Goal: Information Seeking & Learning: Learn about a topic

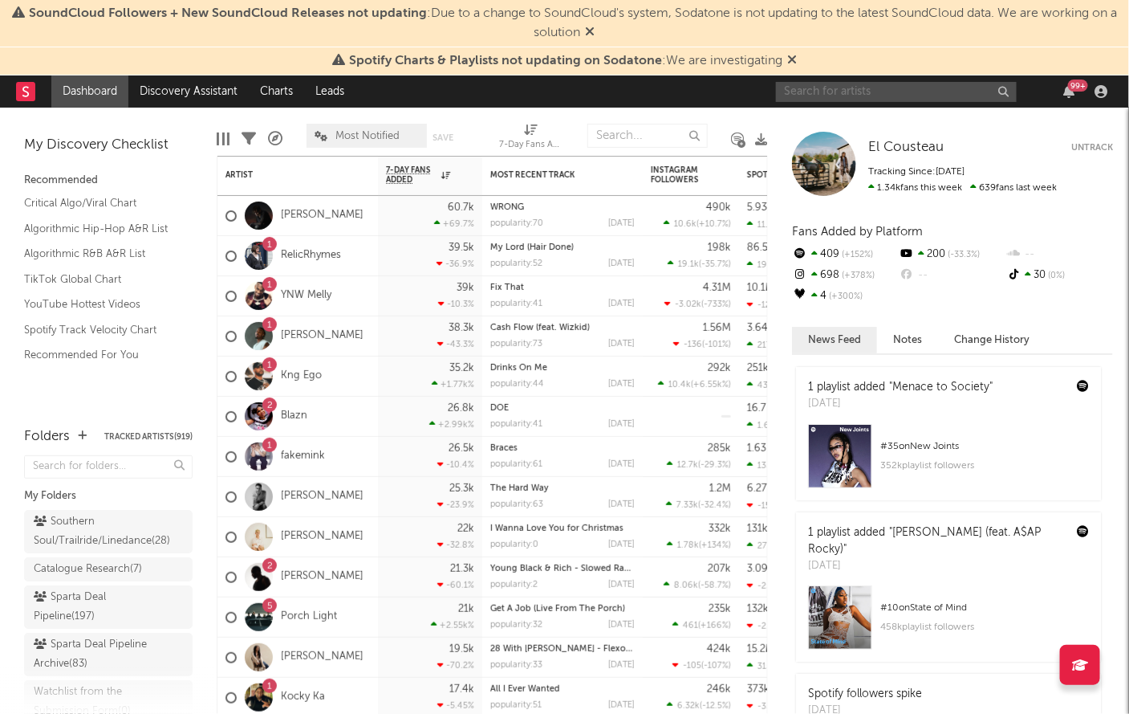
click at [831, 97] on input "text" at bounding box center [896, 92] width 241 height 20
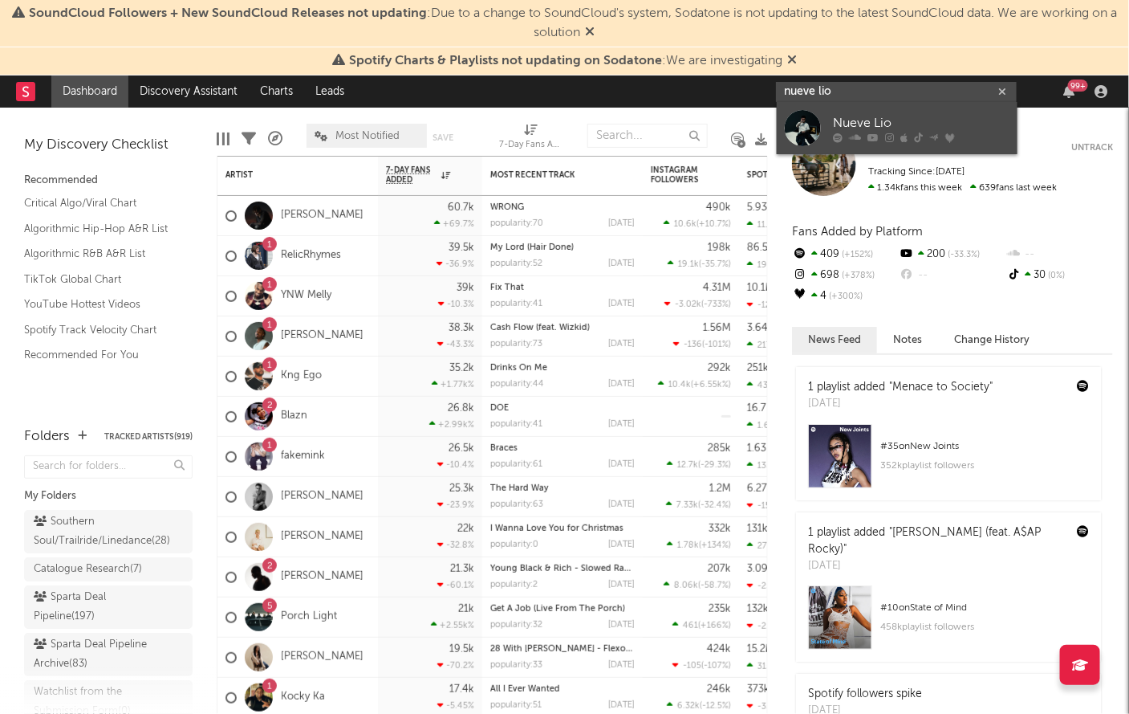
type input "nueve lio"
click at [829, 129] on link "Nueve Lio" at bounding box center [897, 128] width 241 height 52
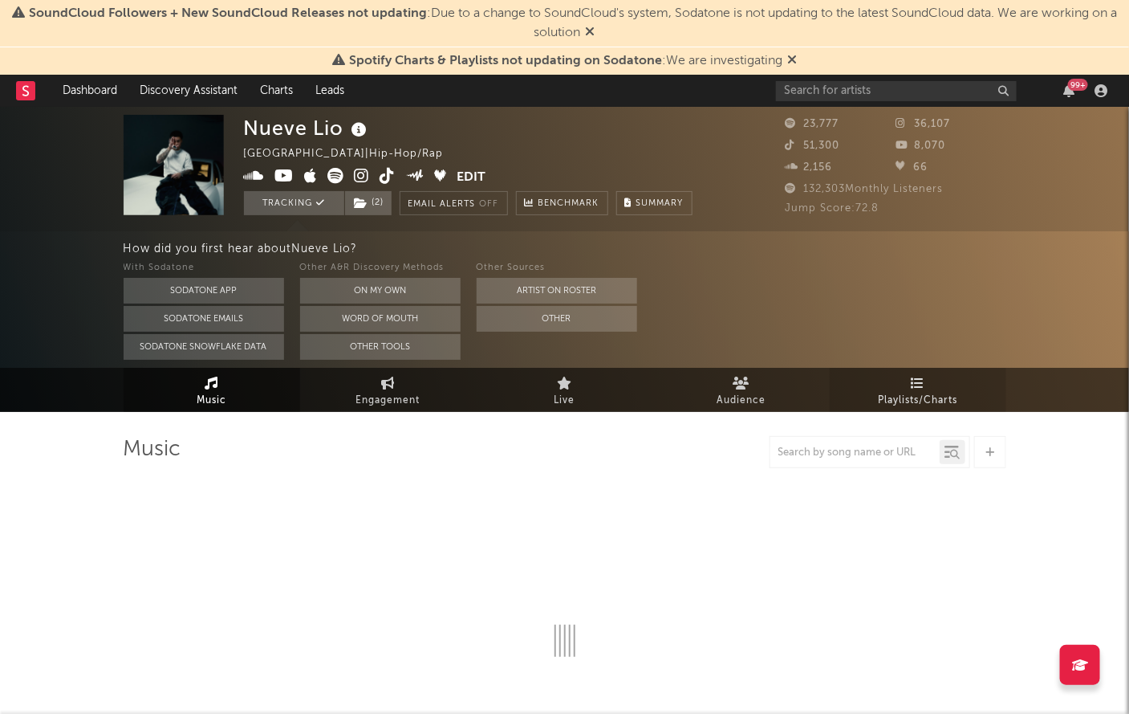
click at [909, 384] on link "Playlists/Charts" at bounding box center [918, 390] width 177 height 44
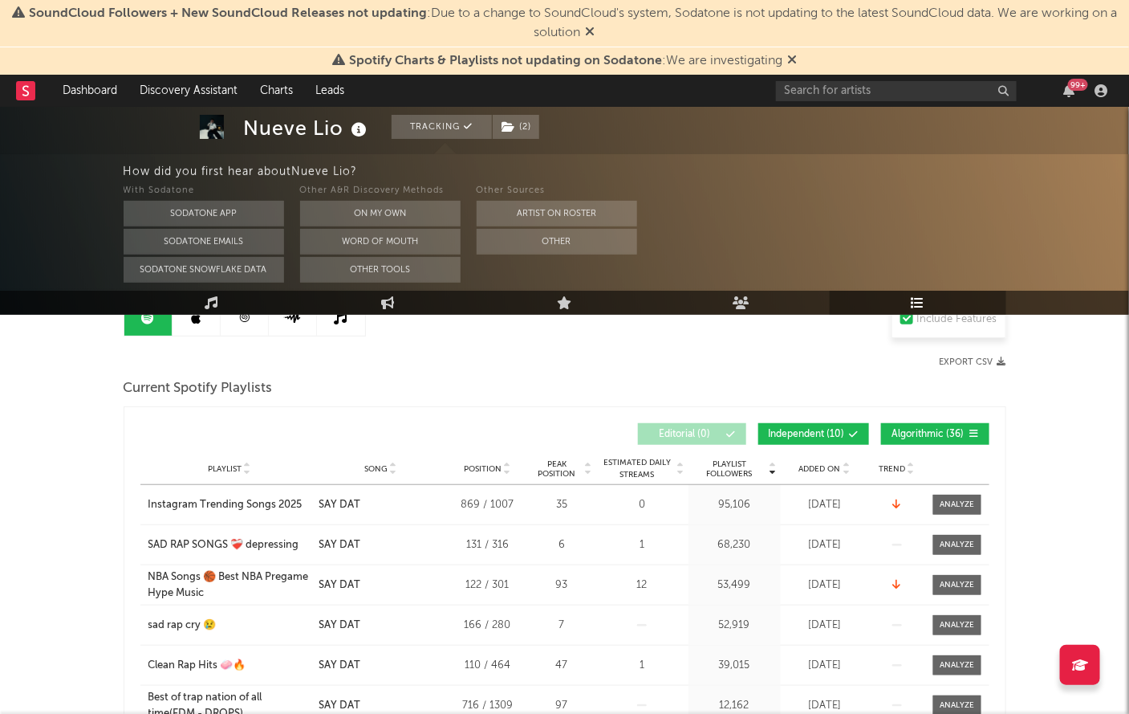
scroll to position [131, 0]
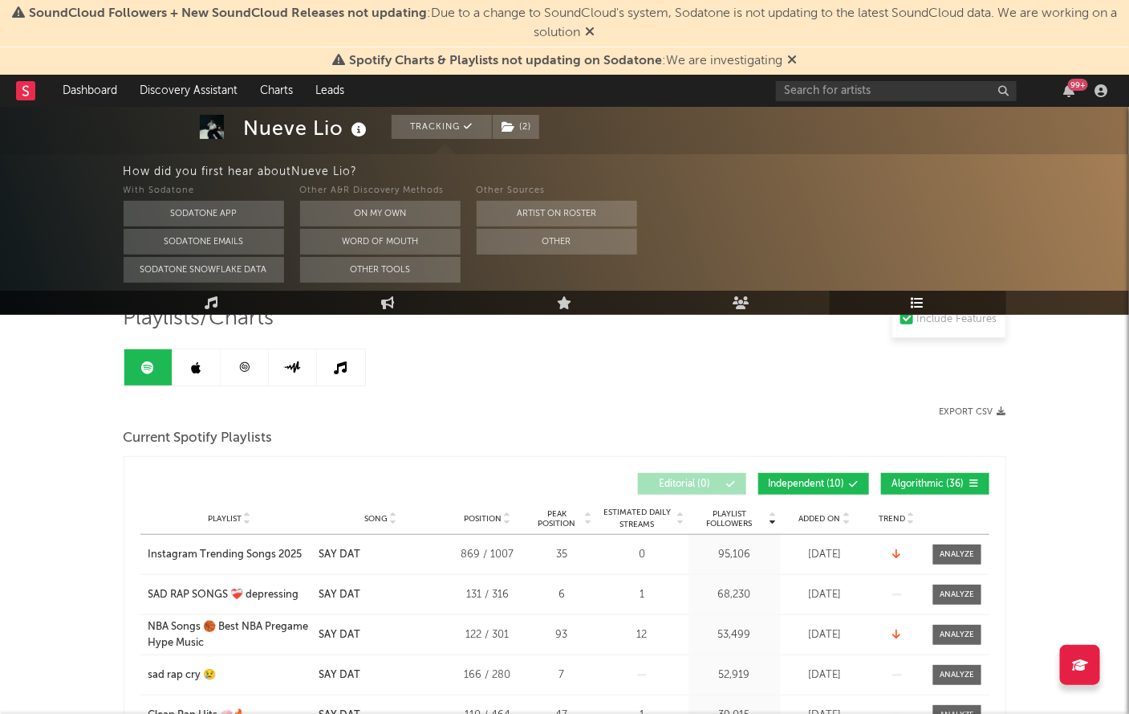
click at [193, 380] on link at bounding box center [197, 367] width 48 height 36
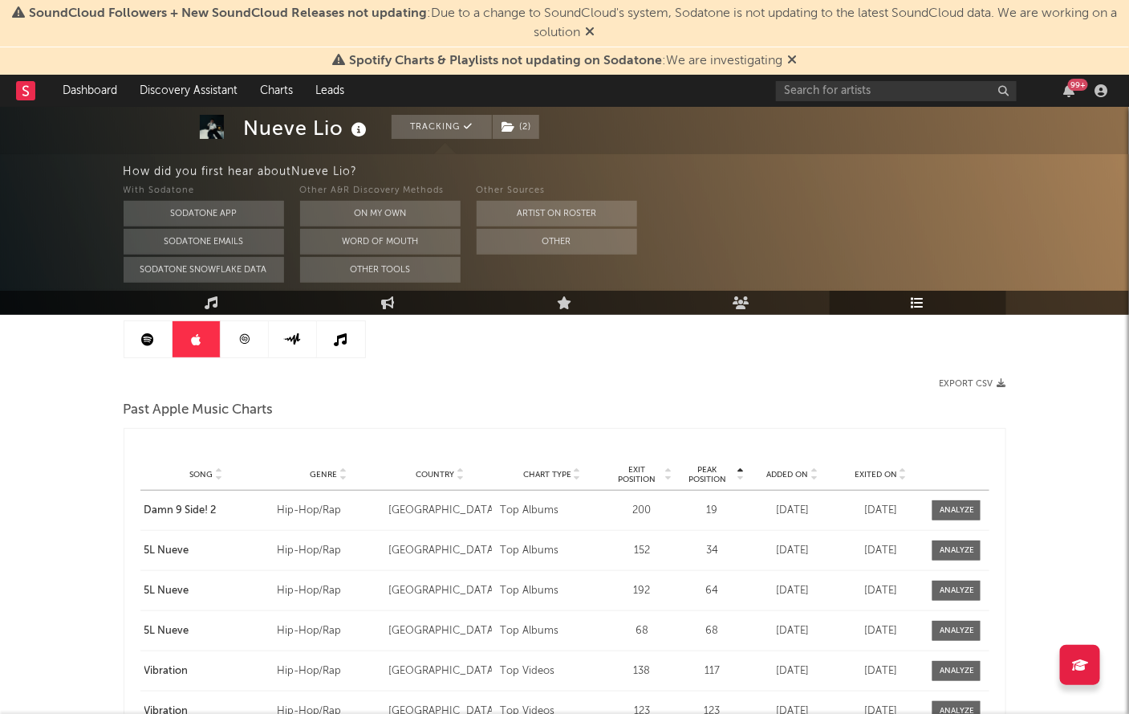
scroll to position [157, 0]
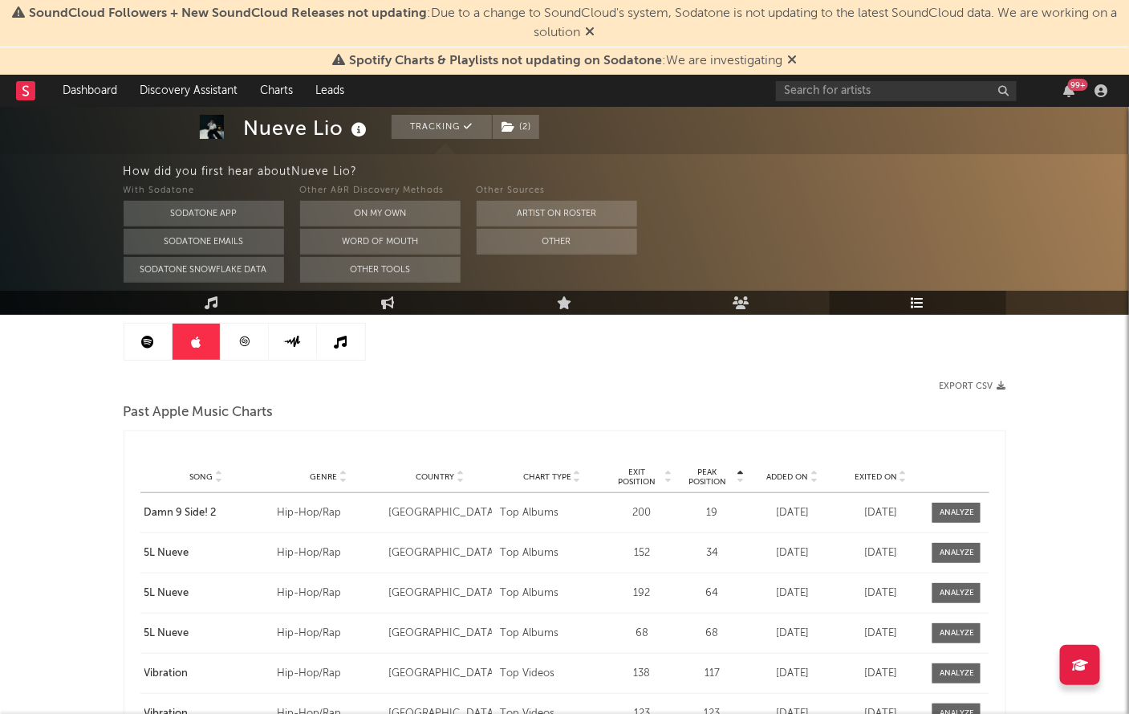
click at [233, 359] on link at bounding box center [245, 341] width 48 height 36
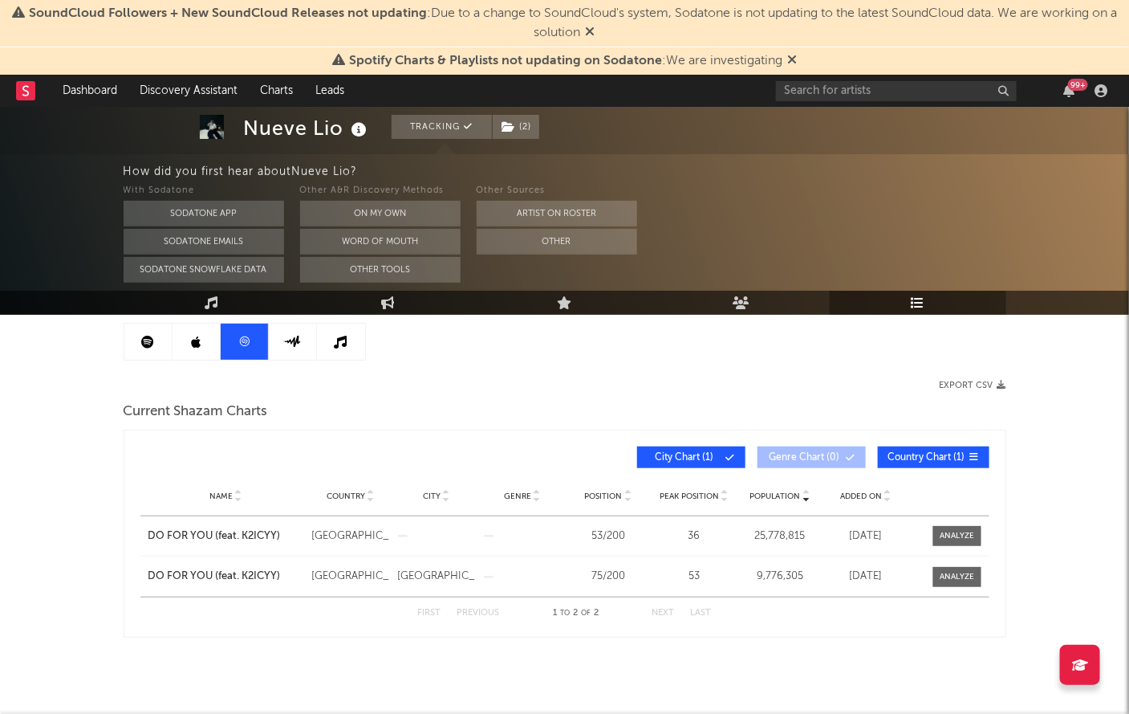
click at [284, 345] on icon at bounding box center [292, 341] width 18 height 12
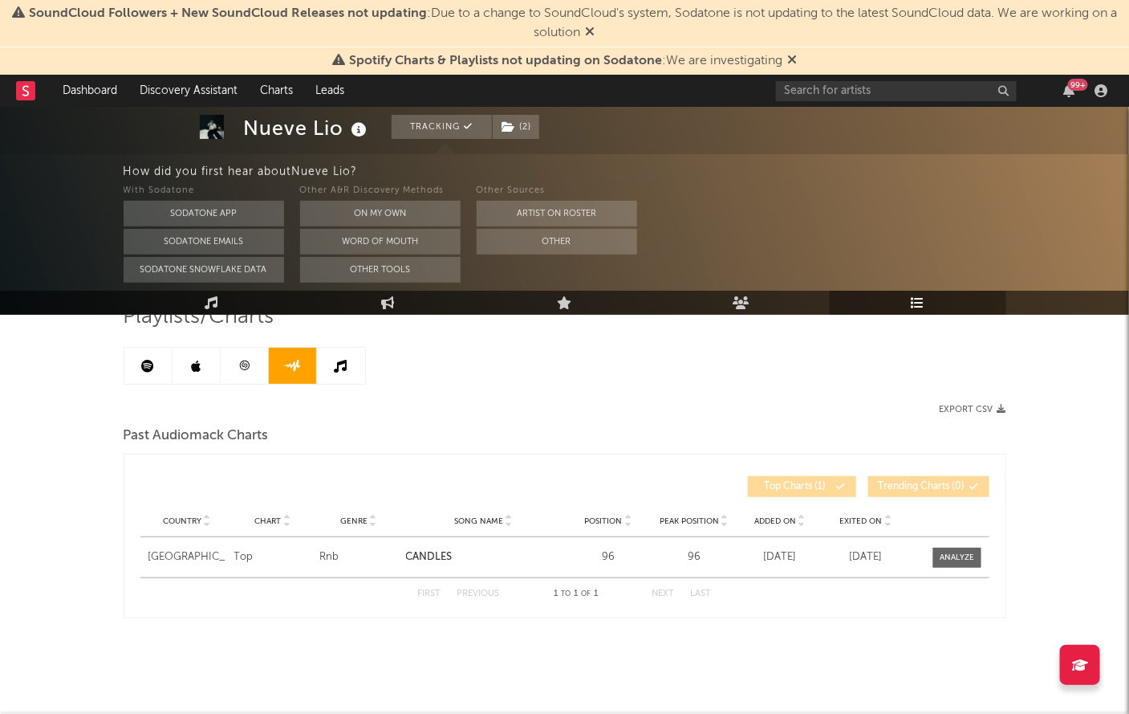
click at [355, 346] on div "Playlists/Charts Export CSV Past Audiomack Charts Country Country Chart Genre S…" at bounding box center [565, 460] width 883 height 315
click at [354, 356] on link at bounding box center [341, 366] width 48 height 36
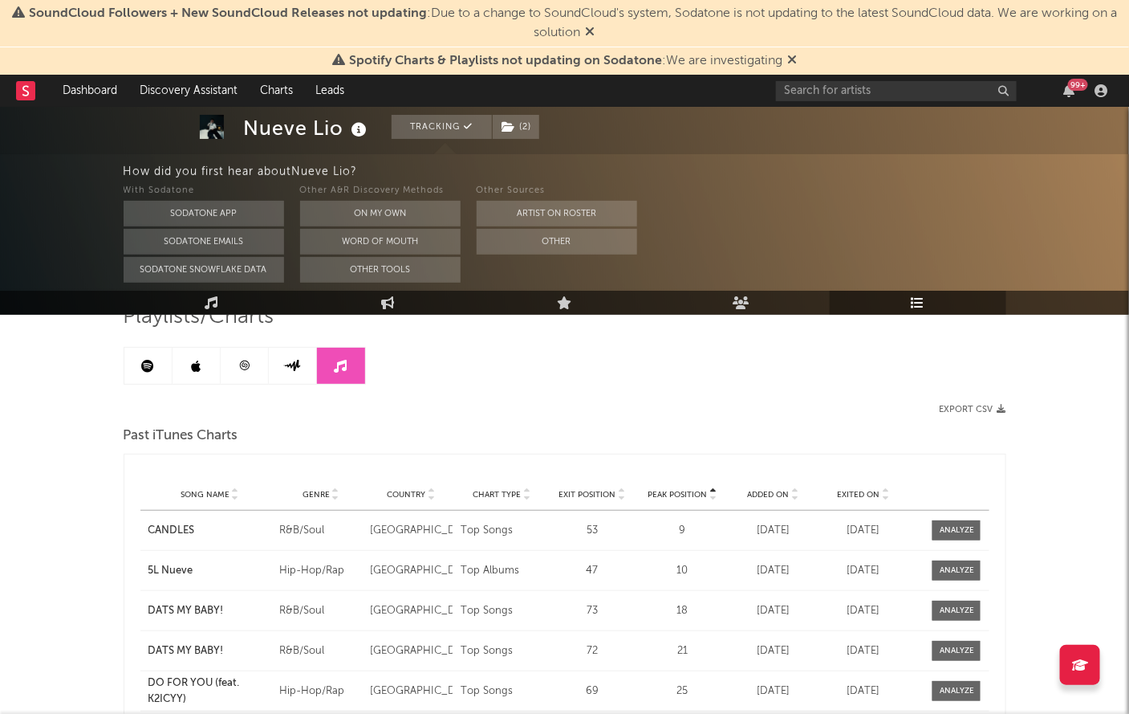
click at [254, 367] on link at bounding box center [245, 366] width 48 height 36
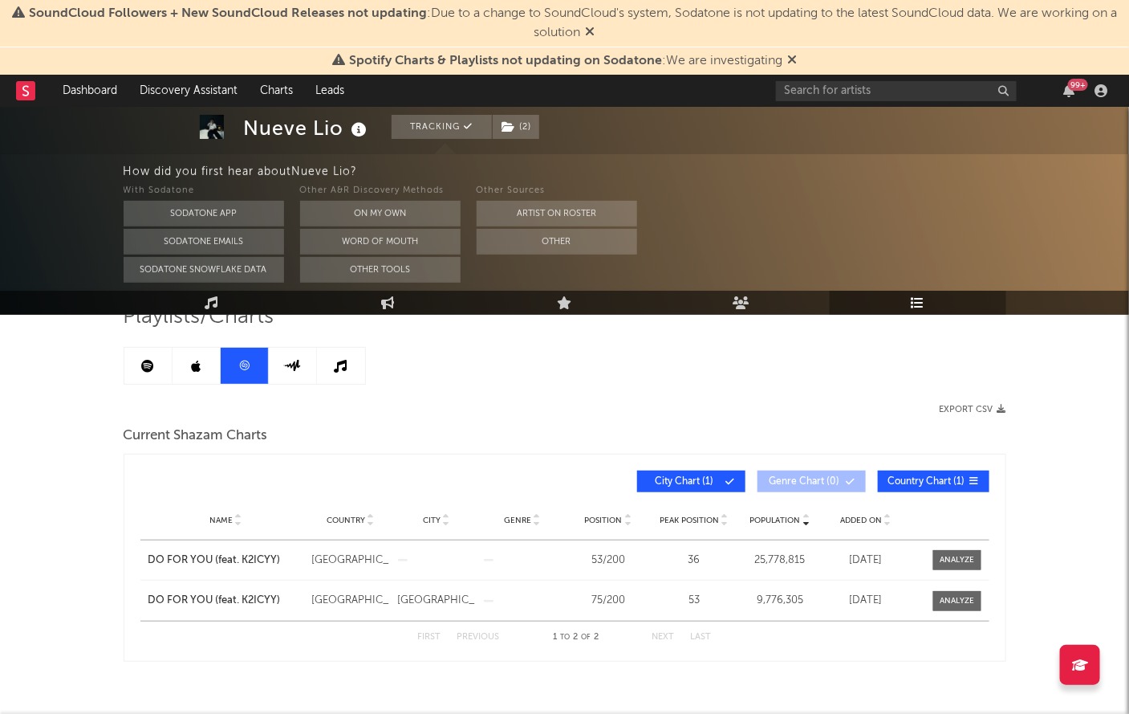
click at [287, 379] on link at bounding box center [293, 366] width 48 height 36
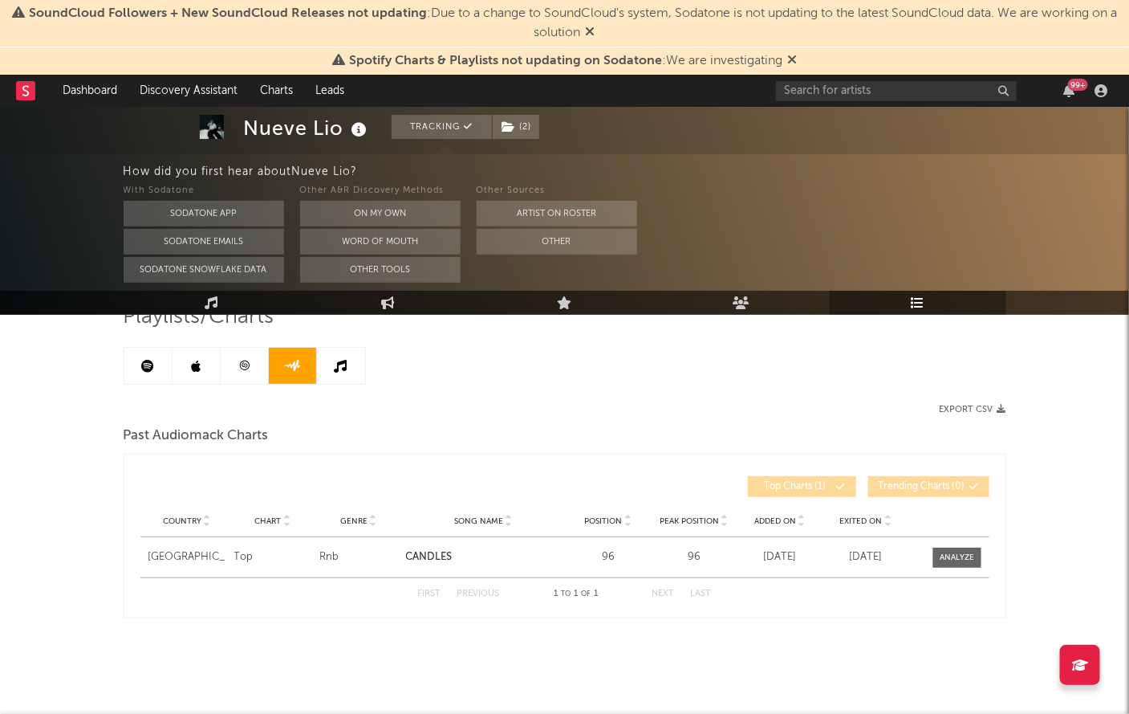
click at [332, 368] on link at bounding box center [341, 366] width 48 height 36
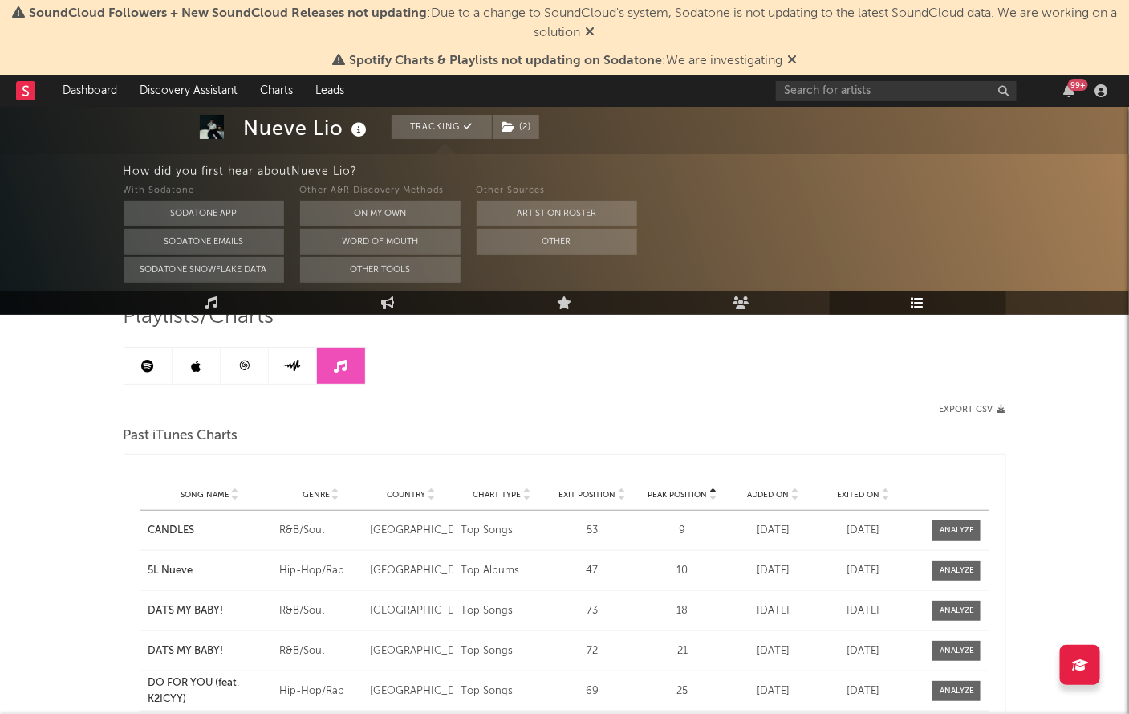
click at [237, 361] on link at bounding box center [245, 366] width 48 height 36
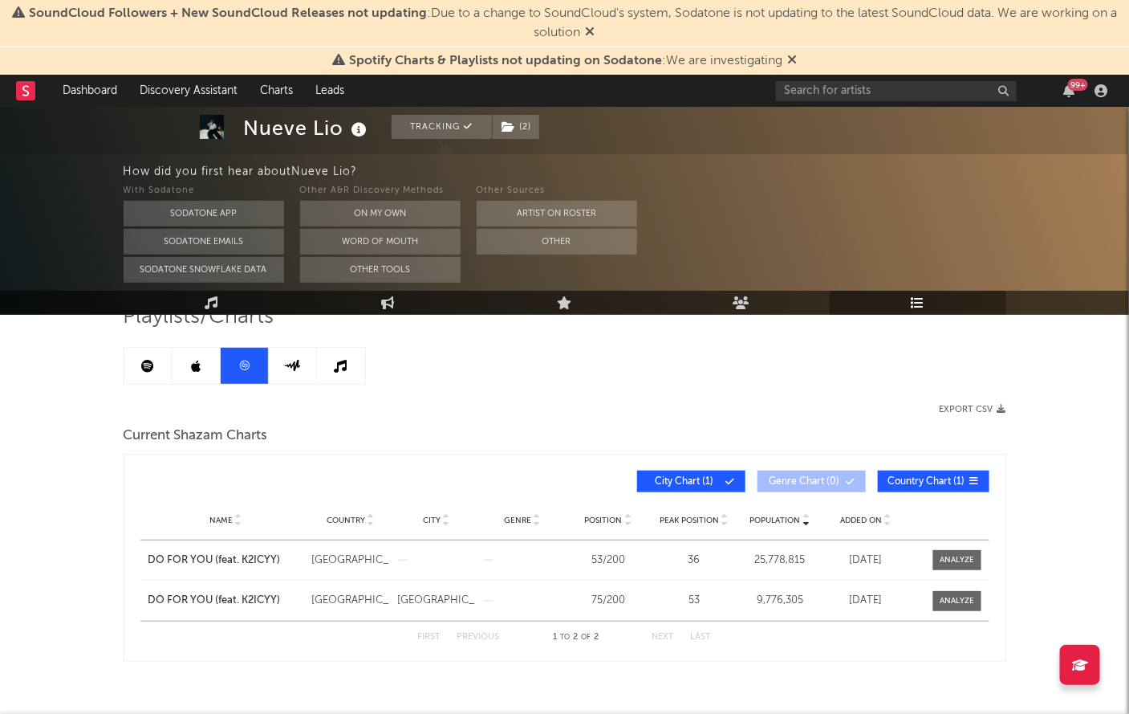
click at [177, 371] on link at bounding box center [197, 366] width 48 height 36
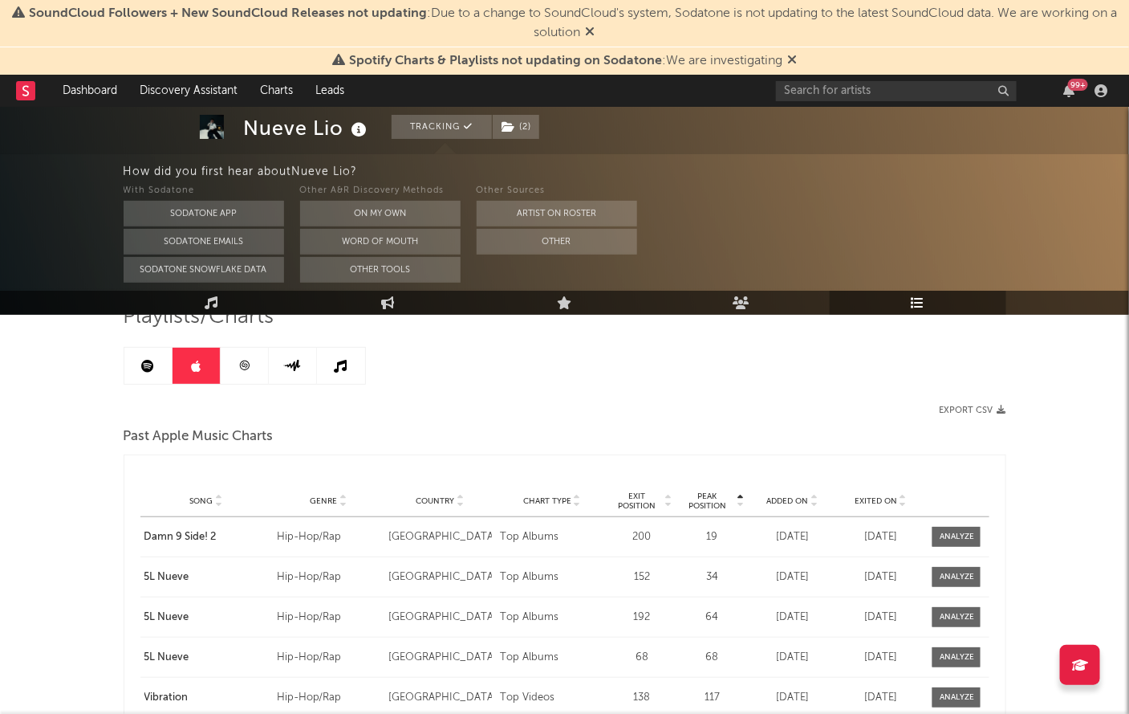
click at [142, 363] on icon at bounding box center [147, 366] width 13 height 13
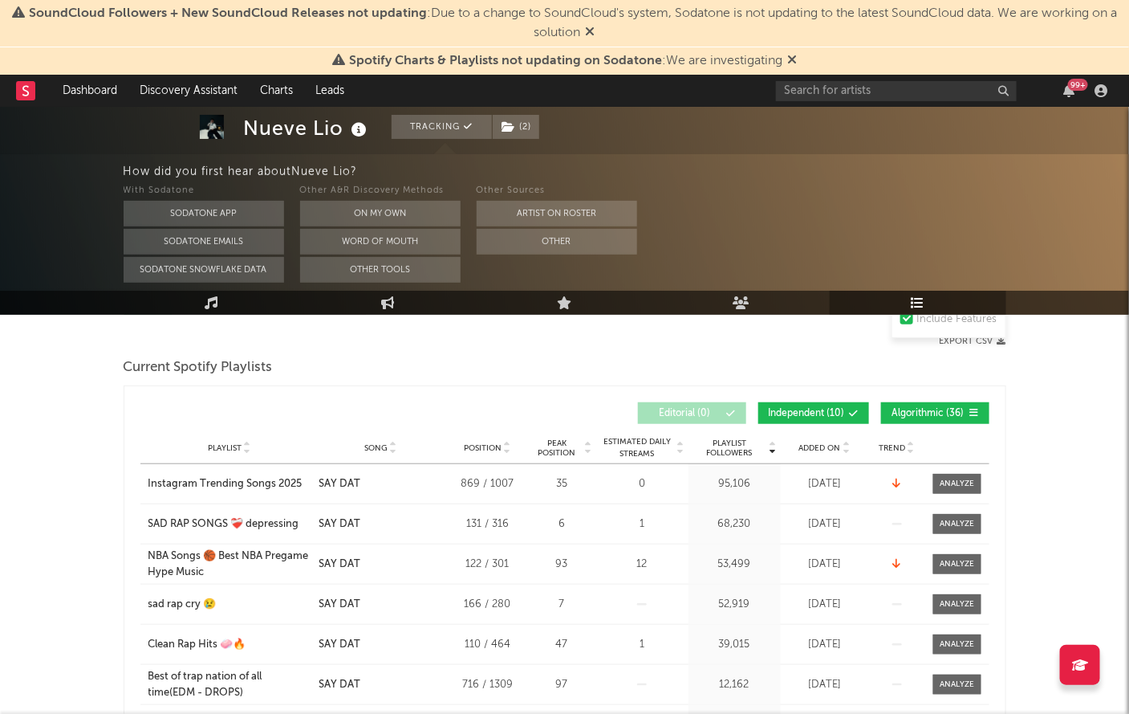
scroll to position [199, 0]
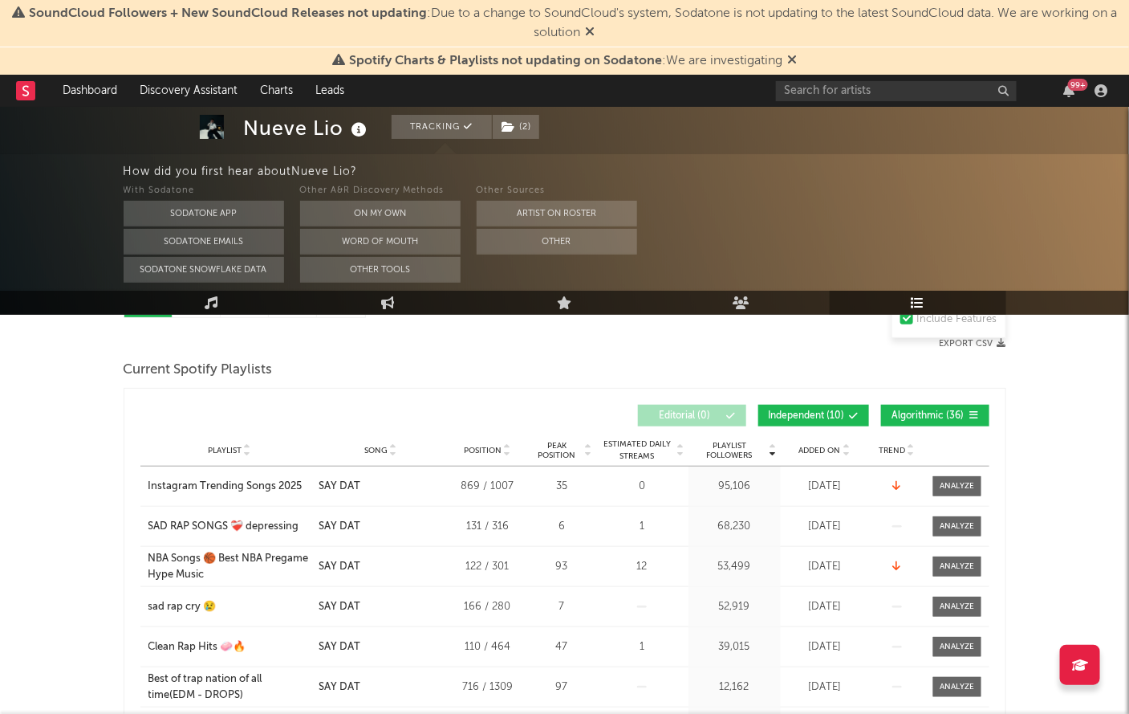
drag, startPoint x: 182, startPoint y: 311, endPoint x: 875, endPoint y: 5, distance: 757.2
click at [182, 311] on link "Music" at bounding box center [212, 303] width 177 height 24
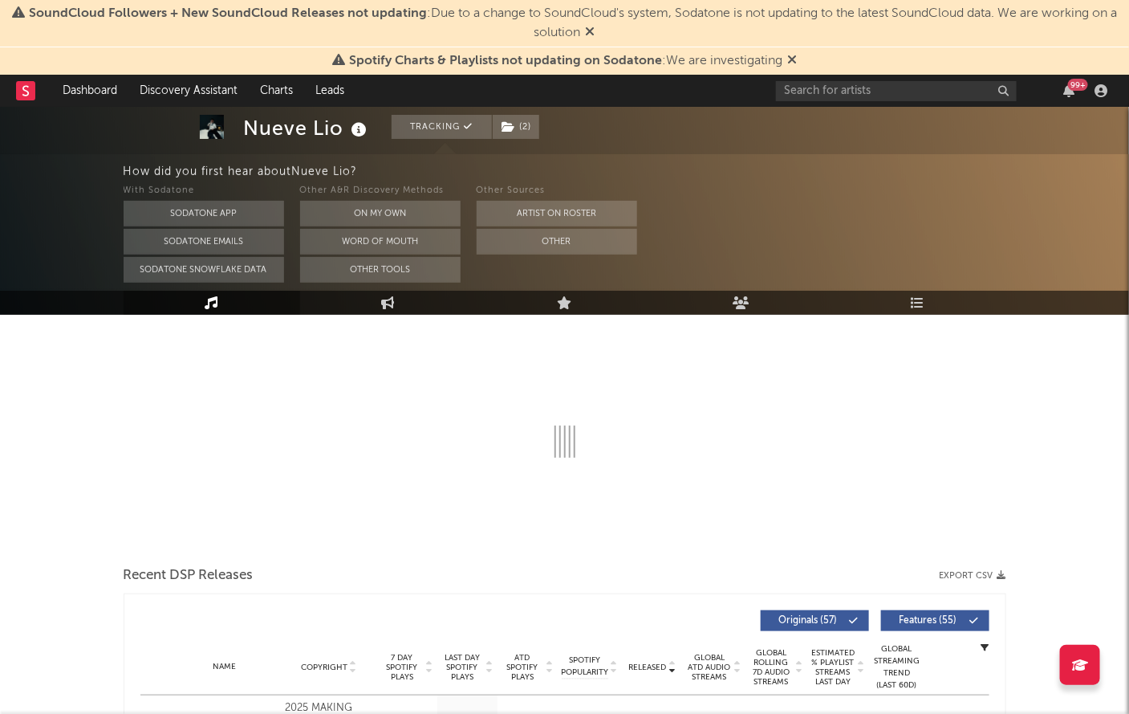
select select "6m"
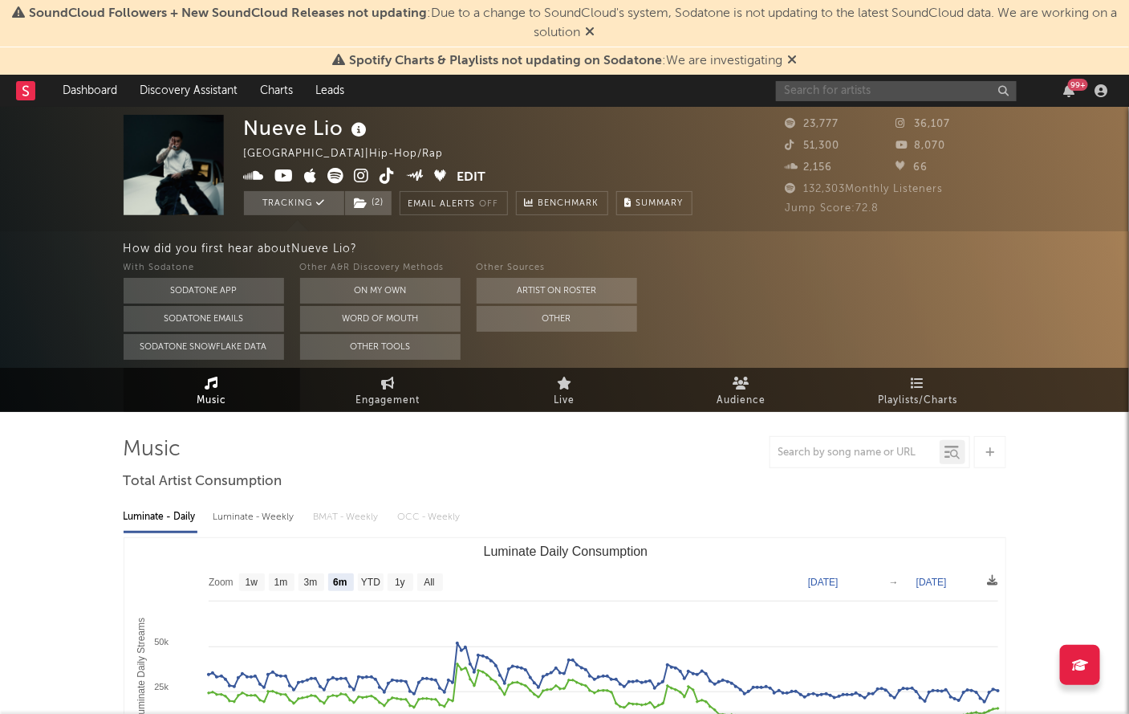
click at [909, 83] on input "text" at bounding box center [896, 91] width 241 height 20
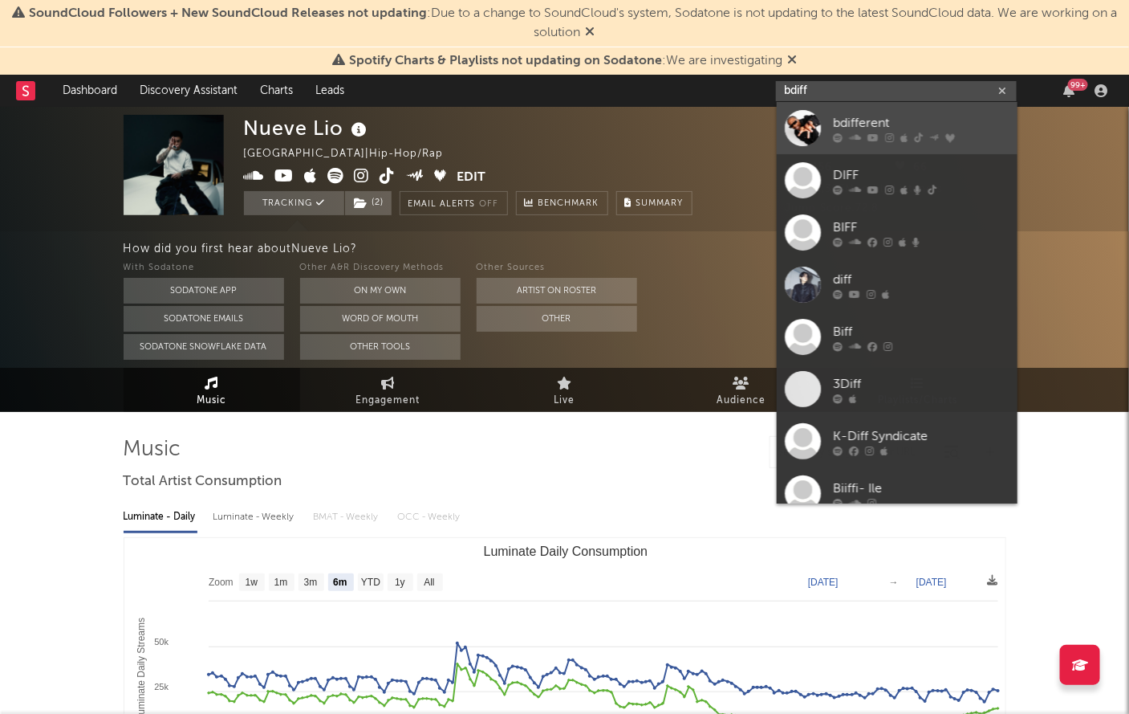
type input "bdiff"
click at [852, 128] on div "bdifferent" at bounding box center [921, 122] width 177 height 19
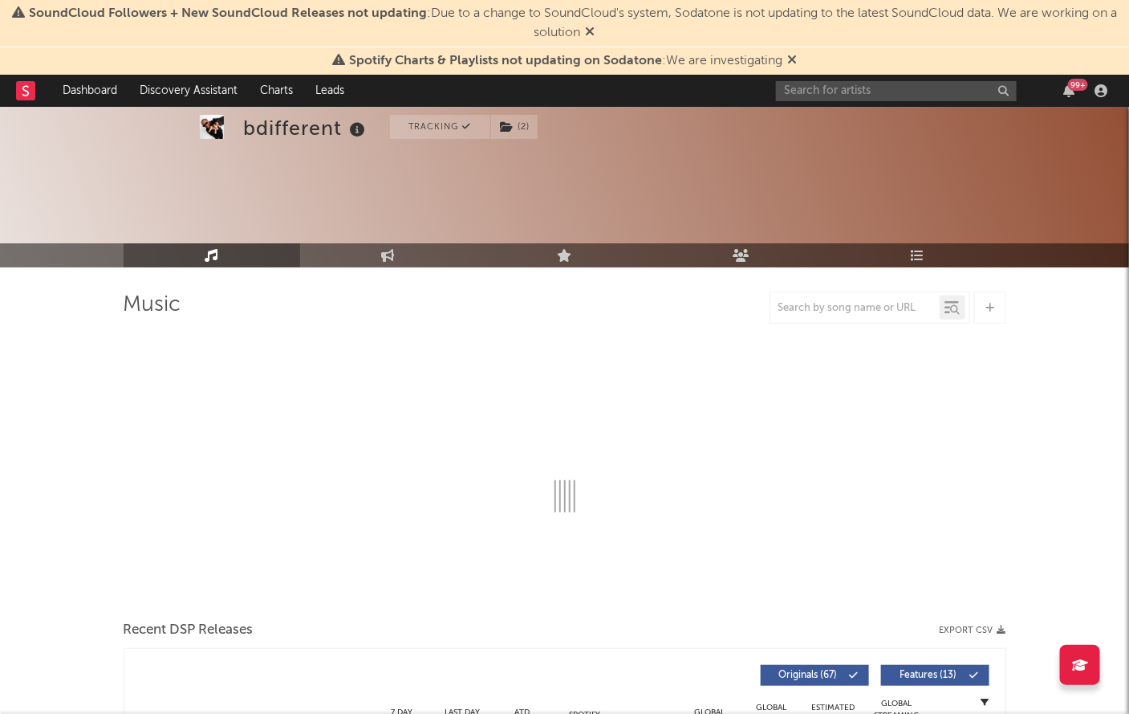
scroll to position [50, 0]
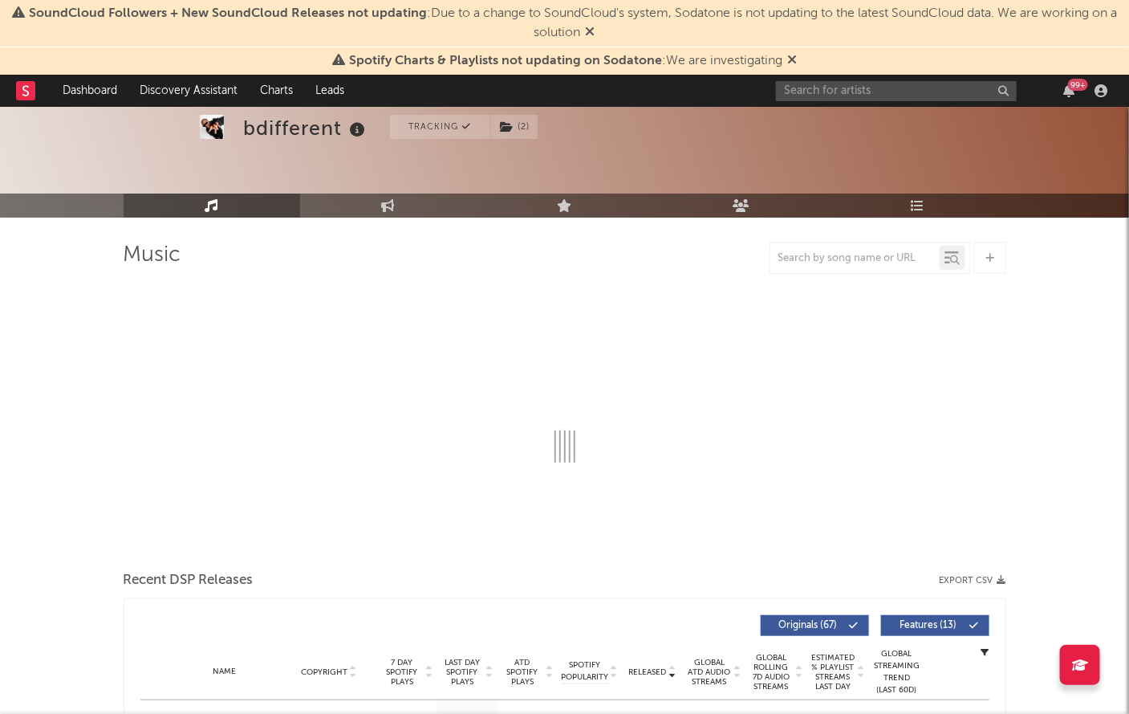
select select "6m"
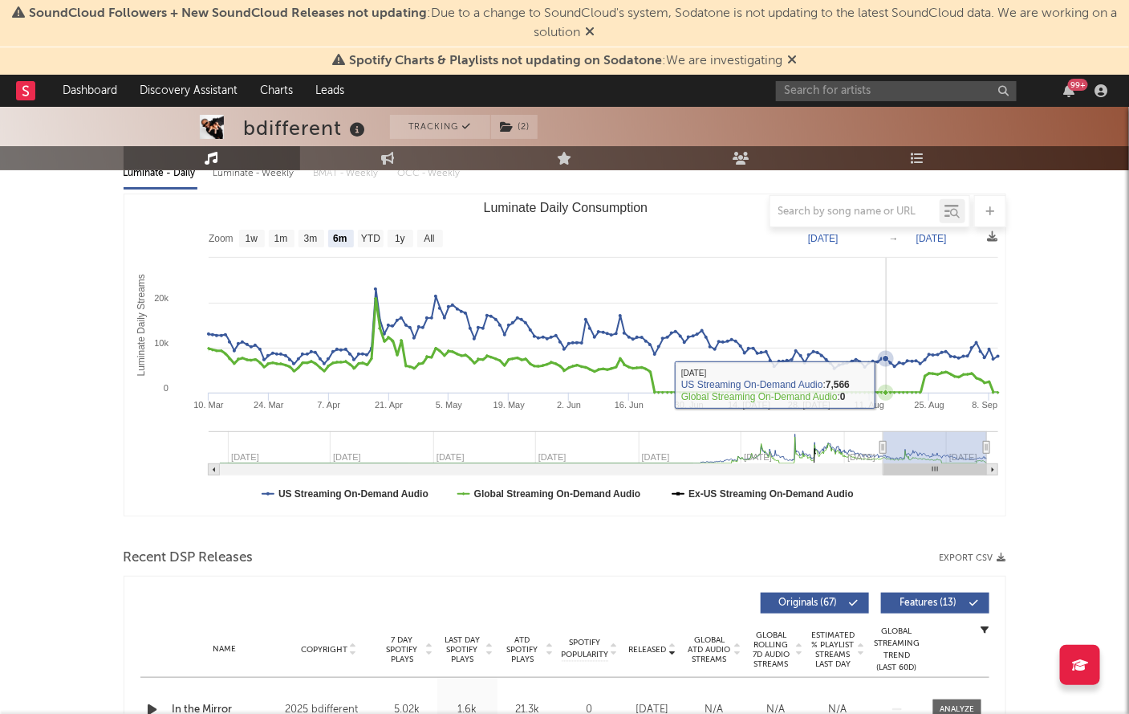
scroll to position [506, 0]
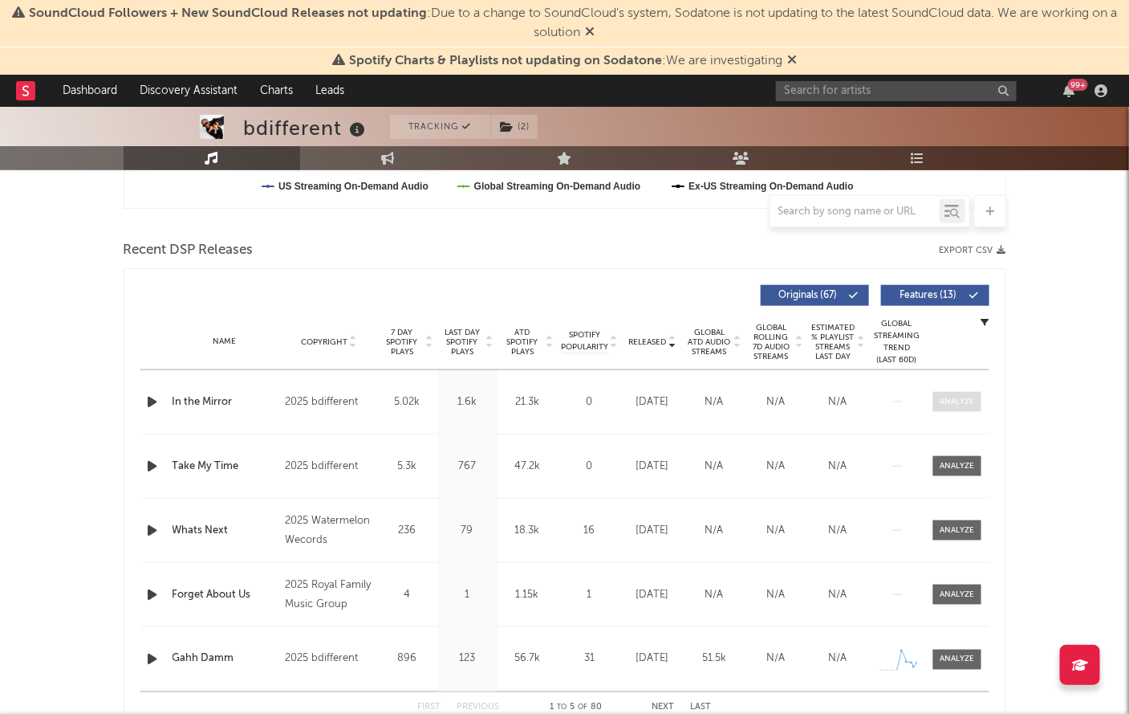
click at [976, 392] on span at bounding box center [957, 402] width 48 height 20
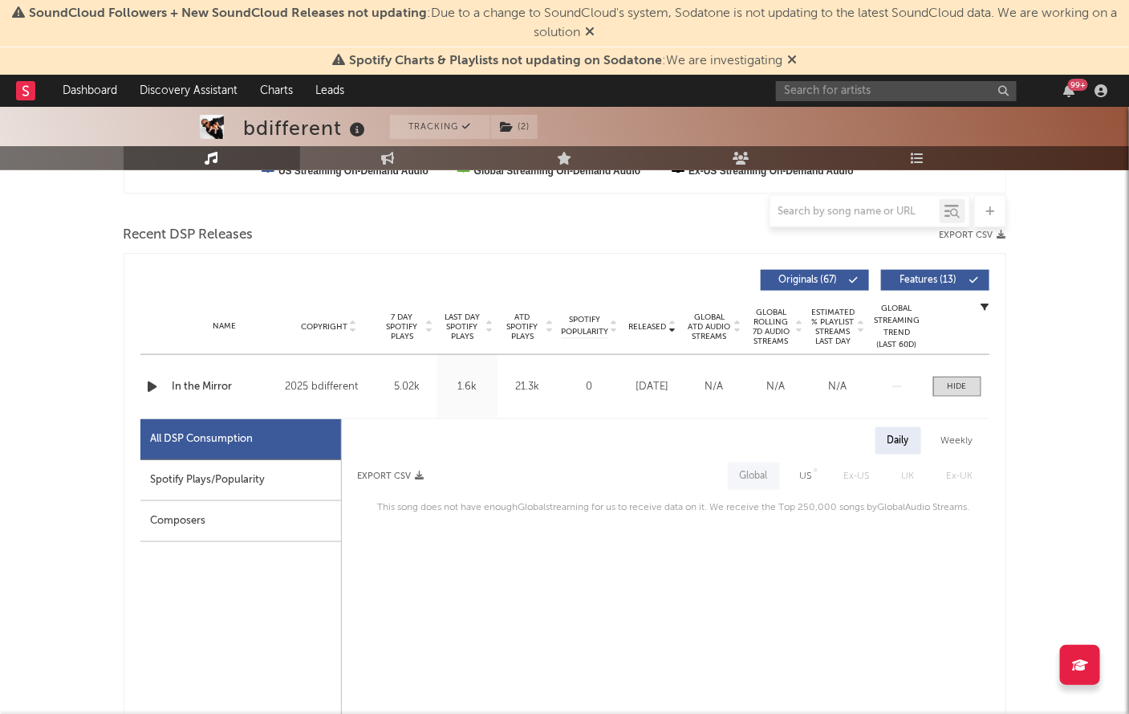
scroll to position [519, 0]
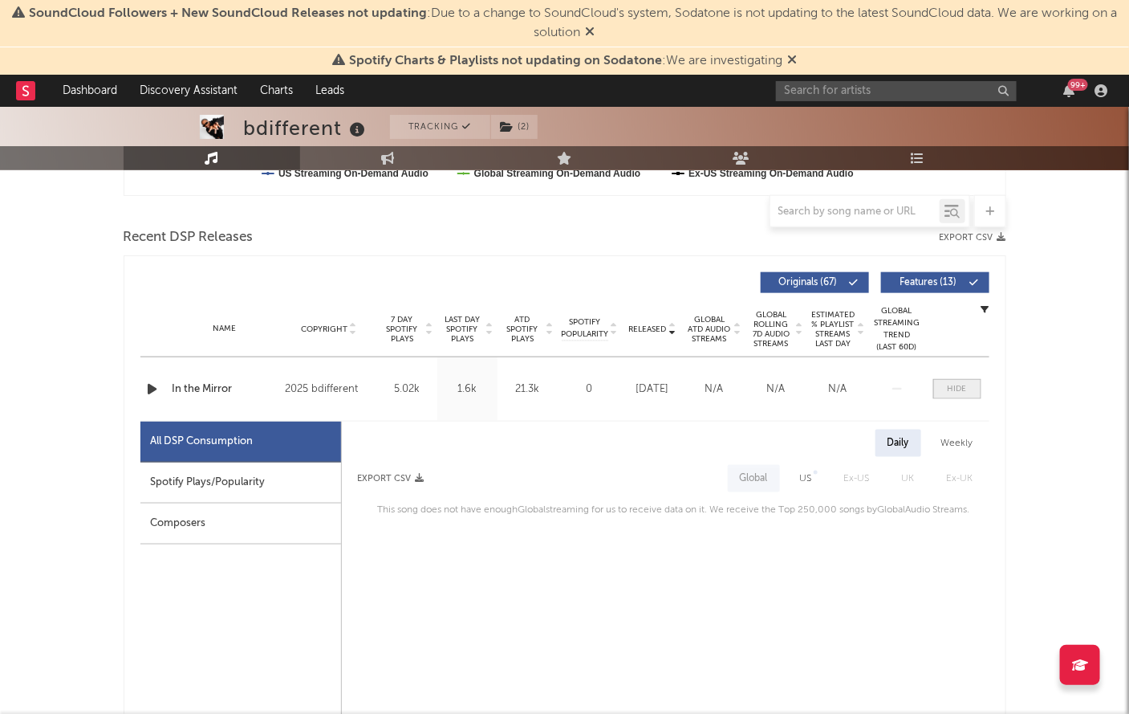
click at [951, 386] on div at bounding box center [957, 389] width 19 height 12
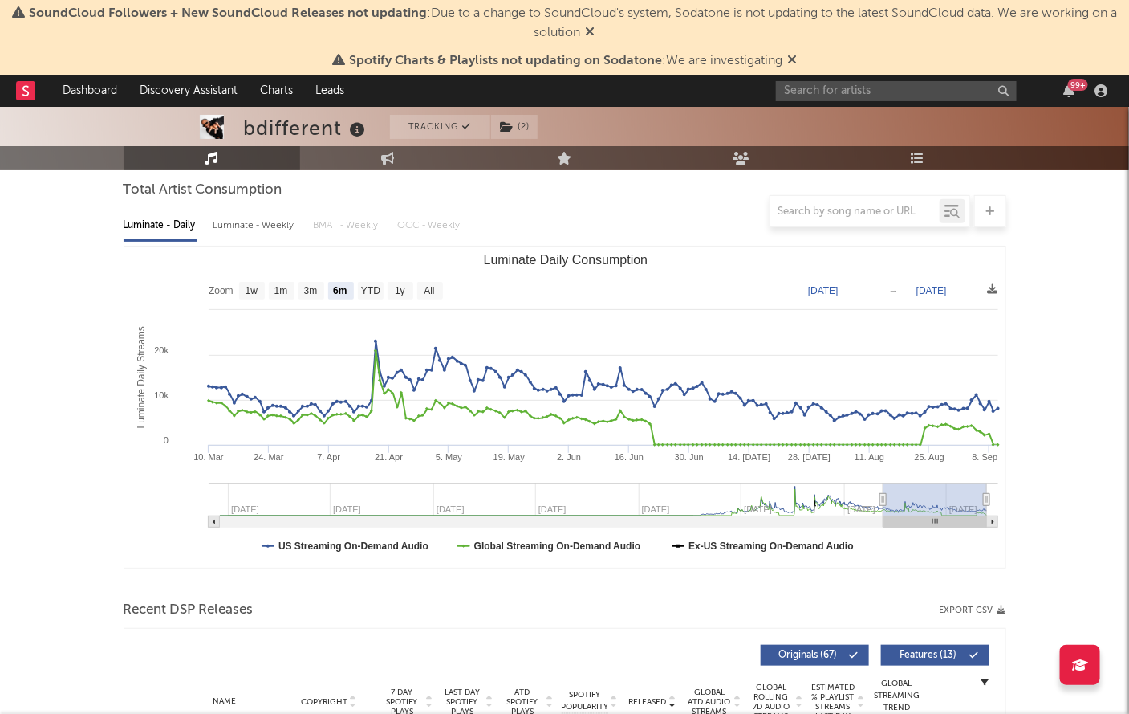
scroll to position [0, 0]
